Goal: Task Accomplishment & Management: Manage account settings

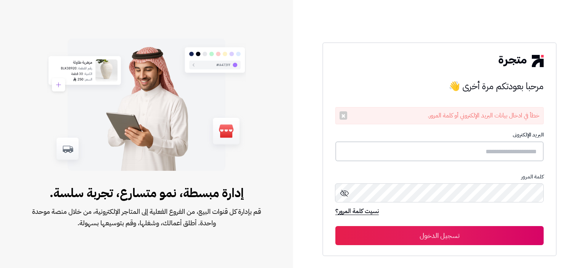
type input "**********"
click at [451, 232] on button "تسجيل الدخول" at bounding box center [439, 235] width 208 height 19
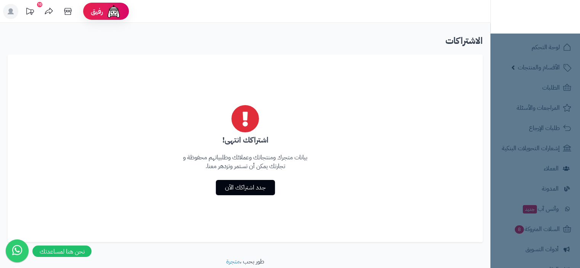
click at [473, 118] on div "اشتراكك انتهى! بيانات متجرك ومنتجاتك وعملائك وطلبياتهم محفوظة و تجارتك يمكن أن …" at bounding box center [245, 149] width 475 height 188
click at [554, 93] on nav "لوحة التحكم الأقسام والمنتجات المنتجات الأقسام الماركات مواصفات المنتجات مواصفا…" at bounding box center [536, 144] width 90 height 268
click at [420, 76] on div "اشتراكك انتهى! بيانات متجرك ومنتجاتك وعملائك وطلبياتهم محفوظة و تجارتك يمكن أن …" at bounding box center [245, 149] width 475 height 188
click at [471, 41] on h2 "الاشتراكات" at bounding box center [245, 41] width 475 height 16
type textarea "**********"
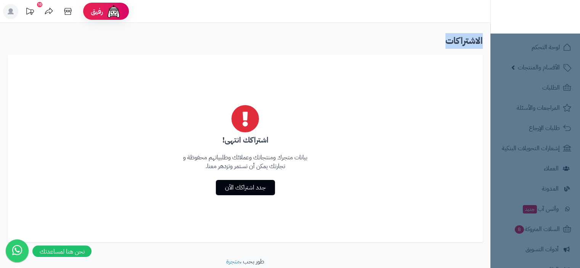
click at [471, 41] on h2 "الاشتراكات" at bounding box center [245, 41] width 475 height 16
click at [449, 95] on div "اشتراكك انتهى! بيانات متجرك ومنتجاتك وعملائك وطلبياتهم محفوظة و تجارتك يمكن أن …" at bounding box center [245, 149] width 475 height 188
click at [523, 72] on nav "لوحة التحكم الأقسام والمنتجات المنتجات الأقسام الماركات مواصفات المنتجات مواصفا…" at bounding box center [536, 144] width 90 height 268
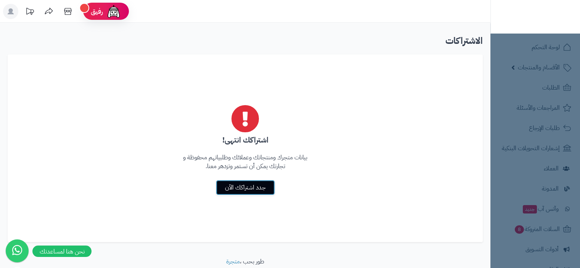
click at [248, 189] on link "جدد اشتراكك الآن" at bounding box center [245, 187] width 59 height 15
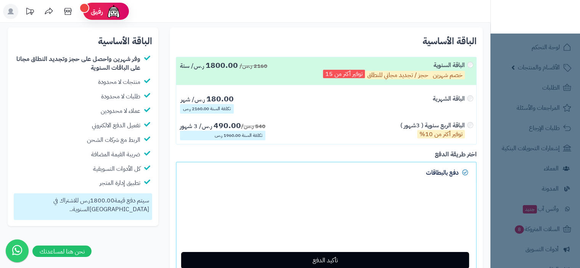
click at [417, 104] on label "الباقة الشهرية 180.00 ر.س/ شهر تكلفة السنة 2160.00 ر.س" at bounding box center [326, 104] width 300 height 27
click at [467, 98] on div "الباقة الشهرية" at bounding box center [453, 104] width 40 height 19
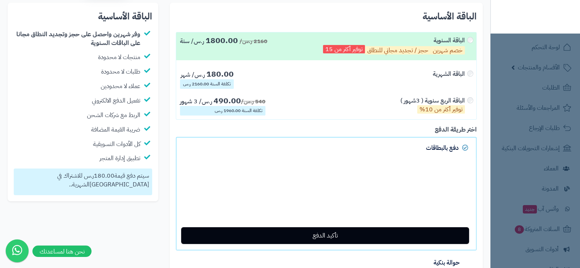
scroll to position [76, 0]
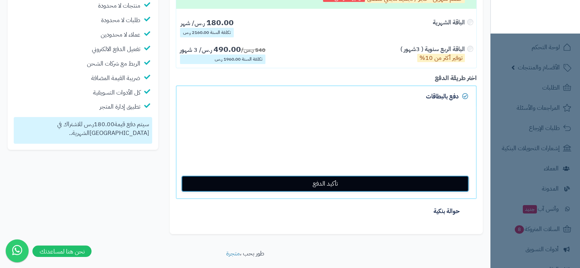
click at [321, 181] on button "تأكيد الدفع" at bounding box center [325, 183] width 288 height 17
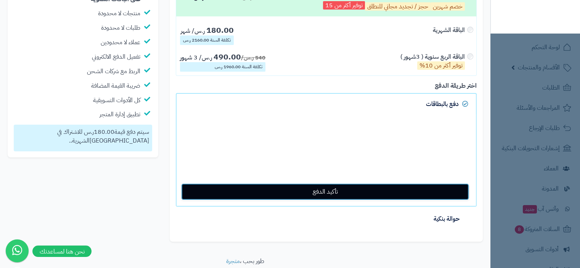
scroll to position [55, 0]
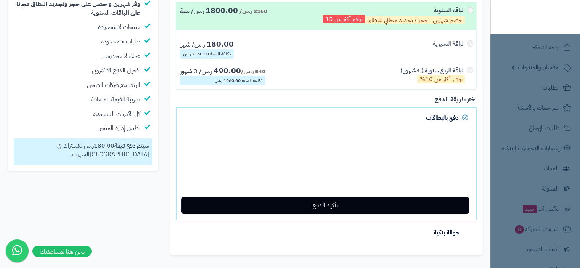
click at [549, 147] on nav "لوحة التحكم الأقسام والمنتجات المنتجات الأقسام الماركات مواصفات المنتجات مواصفا…" at bounding box center [536, 144] width 90 height 268
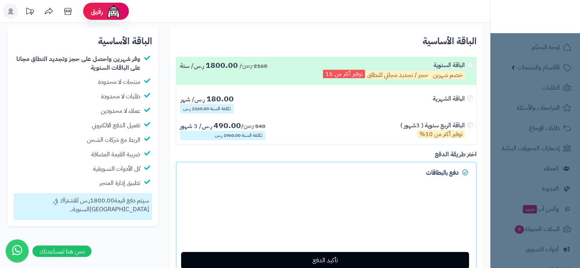
scroll to position [55, 0]
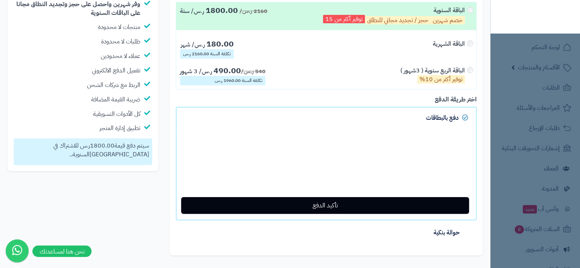
click at [539, 47] on nav "لوحة التحكم الأقسام والمنتجات المنتجات الأقسام الماركات مواصفات المنتجات مواصفا…" at bounding box center [536, 144] width 90 height 268
click at [412, 70] on div "الباقة الربع سنوية ( 3شهور ) توفير أكثر من 10%" at bounding box center [433, 74] width 64 height 17
click at [441, 45] on div "الباقة الشهرية" at bounding box center [449, 44] width 32 height 9
click at [536, 19] on img at bounding box center [550, 27] width 45 height 16
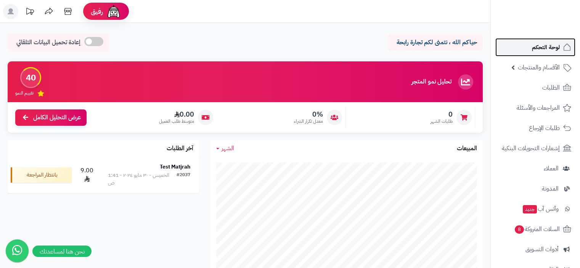
click at [526, 45] on link "لوحة التحكم" at bounding box center [536, 47] width 80 height 18
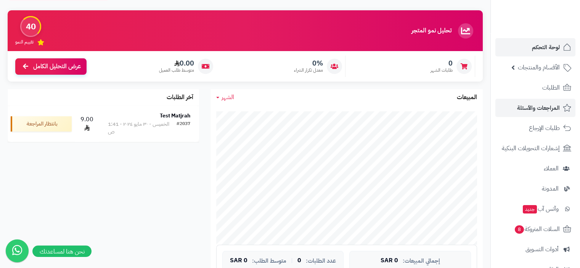
scroll to position [38, 0]
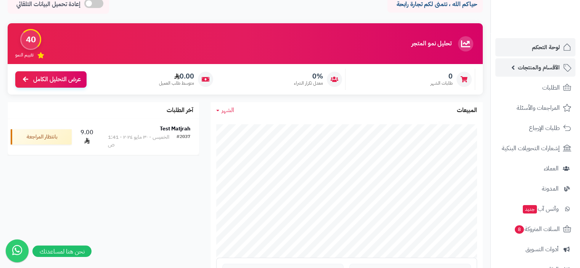
click at [534, 68] on span "الأقسام والمنتجات" at bounding box center [539, 67] width 42 height 11
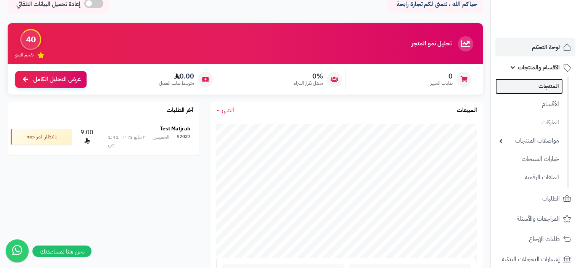
click at [543, 86] on link "المنتجات" at bounding box center [530, 87] width 68 height 16
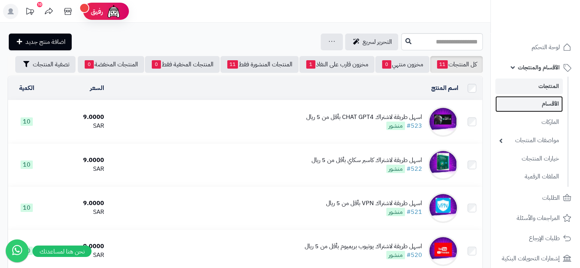
click at [537, 101] on link "الأقسام" at bounding box center [530, 104] width 68 height 16
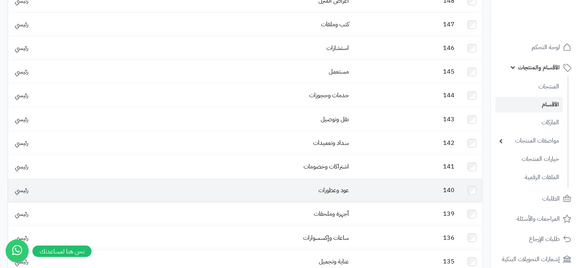
scroll to position [153, 0]
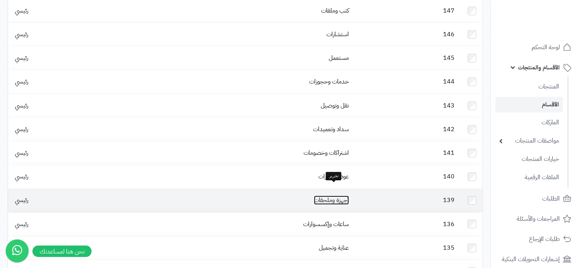
click at [316, 196] on link "أجهزة وملحقات" at bounding box center [331, 200] width 35 height 9
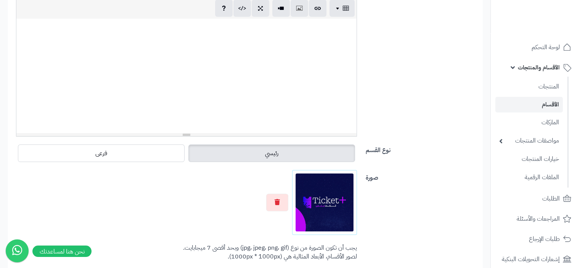
scroll to position [191, 0]
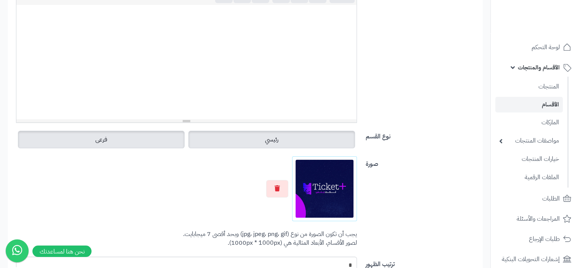
click at [156, 138] on label "فرعى" at bounding box center [101, 140] width 167 height 18
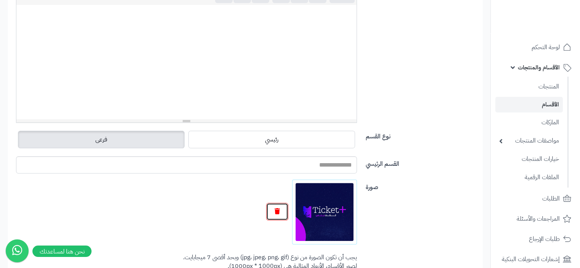
click at [275, 212] on icon "button" at bounding box center [277, 211] width 5 height 6
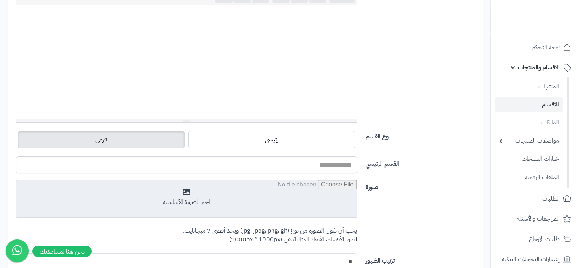
click at [193, 196] on input "file" at bounding box center [186, 199] width 340 height 38
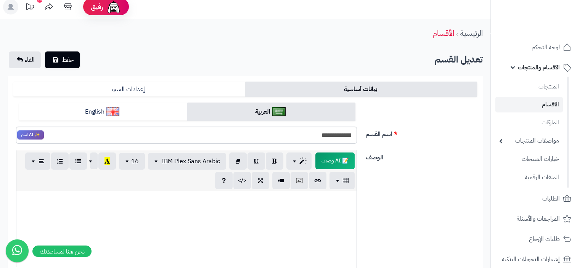
scroll to position [0, 0]
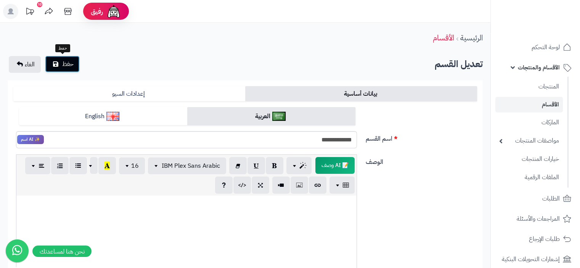
click at [71, 61] on span "حفظ" at bounding box center [67, 64] width 11 height 9
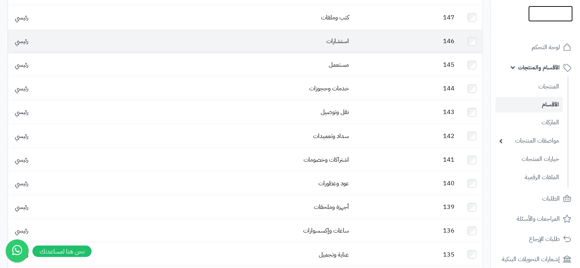
scroll to position [191, 0]
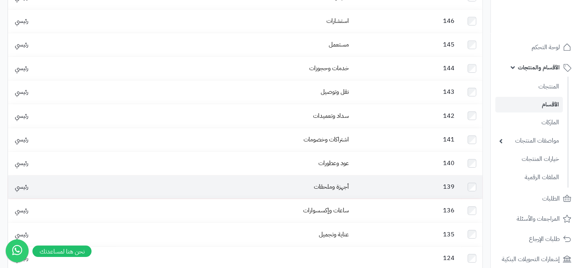
click at [349, 181] on td "أجهزة وملحقات" at bounding box center [234, 186] width 236 height 23
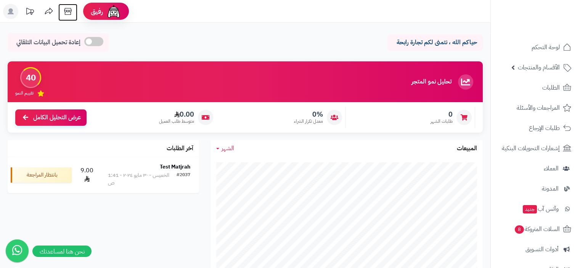
click at [68, 11] on icon at bounding box center [67, 11] width 15 height 15
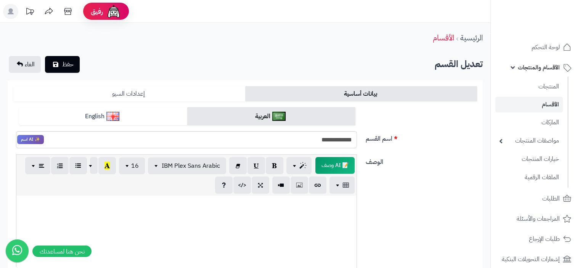
click at [186, 94] on link "إعدادات السيو" at bounding box center [129, 93] width 232 height 15
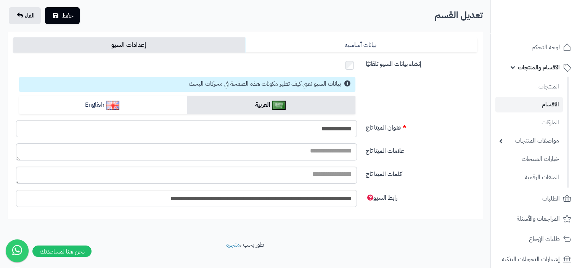
scroll to position [58, 0]
